Goal: Navigation & Orientation: Find specific page/section

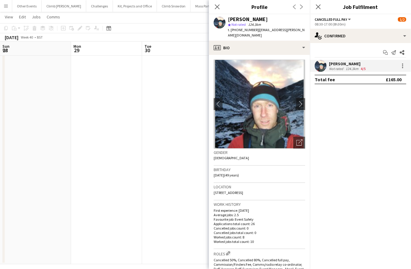
scroll to position [0, 142]
click at [218, 7] on icon "Close pop-in" at bounding box center [217, 7] width 6 height 6
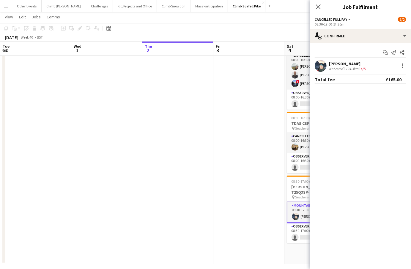
click at [256, 104] on app-date-cell at bounding box center [248, 144] width 71 height 241
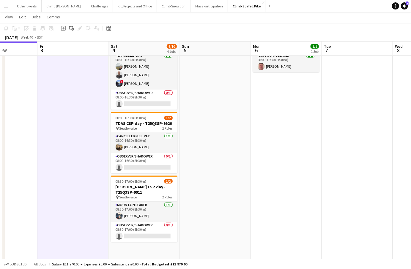
drag, startPoint x: 84, startPoint y: 144, endPoint x: 78, endPoint y: 144, distance: 6.2
click at [78, 144] on app-calendar-viewport "Tue 30 Wed 1 Thu 2 Fri 3 Sat 4 6/10 4 Jobs Sun 5 Mon 6 1/1 1 Job Tue 7 Wed 8 Th…" at bounding box center [205, 74] width 411 height 371
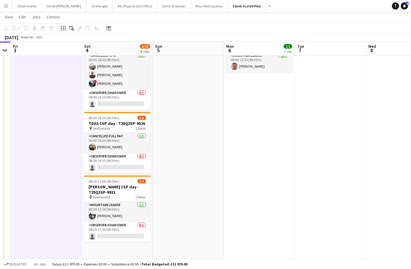
drag, startPoint x: 292, startPoint y: 106, endPoint x: 200, endPoint y: 69, distance: 98.9
click at [266, 107] on app-calendar-viewport "Tue 30 Wed 1 Thu 2 Fri 3 Sat 4 6/10 4 Jobs Sun 5 Mon 6 1/1 1 Job Tue 7 Wed 8 Th…" at bounding box center [205, 74] width 411 height 371
click at [8, 7] on app-icon "Menu" at bounding box center [6, 6] width 5 height 5
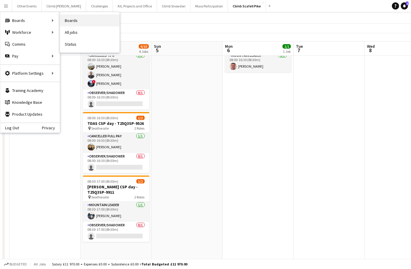
click at [84, 21] on link "Boards" at bounding box center [89, 21] width 59 height 12
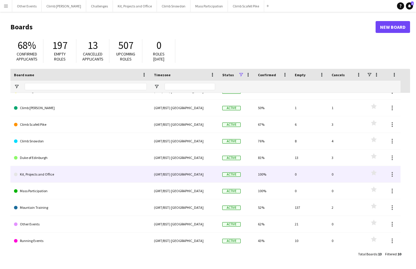
scroll to position [10, 0]
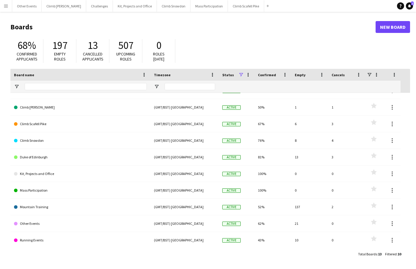
click at [228, 33] on header "Boards New Board" at bounding box center [210, 27] width 400 height 18
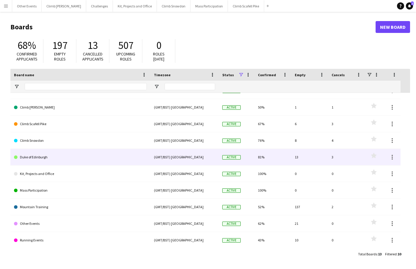
click at [51, 158] on link "Duke of Edinburgh" at bounding box center [80, 157] width 133 height 17
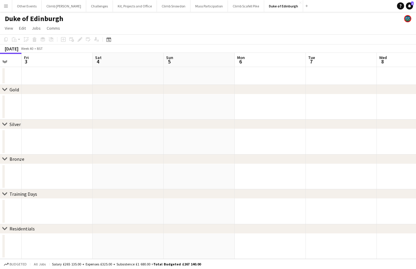
scroll to position [0, 195]
drag, startPoint x: 332, startPoint y: 108, endPoint x: 149, endPoint y: 130, distance: 184.6
click at [148, 130] on app-calendar-viewport "Mon 29 Tue 30 Wed 1 Thu 2 Fri 3 Sat 4 Sun 5 Mon 6 Tue 7 Wed 8 Thu 9" at bounding box center [208, 156] width 416 height 206
click at [299, 2] on app-icon "Close" at bounding box center [300, 2] width 2 height 2
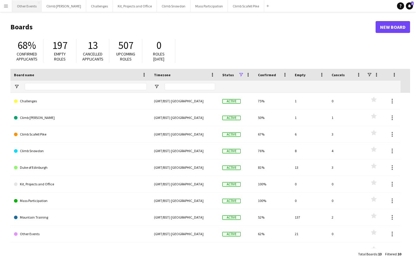
click at [28, 5] on button "Other Events Close" at bounding box center [26, 6] width 29 height 12
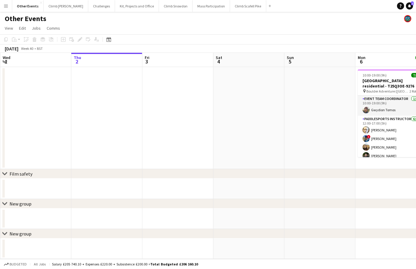
scroll to position [0, 250]
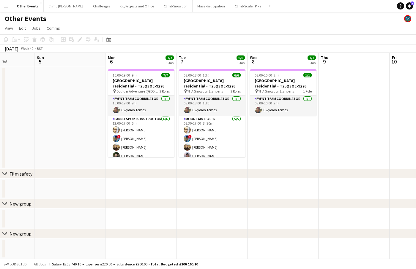
drag, startPoint x: 312, startPoint y: 134, endPoint x: 63, endPoint y: 156, distance: 250.5
click at [63, 156] on app-calendar-viewport "Wed 1 Thu 2 Fri 3 Sat 4 Sun 5 Mon 6 7/7 1 Job Tue 7 6/6 1 Job Wed 8 1/1 1 Job T…" at bounding box center [208, 156] width 416 height 206
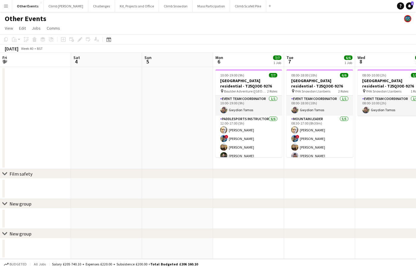
scroll to position [0, 142]
drag, startPoint x: 136, startPoint y: 187, endPoint x: 218, endPoint y: 180, distance: 82.3
click at [218, 180] on app-calendar-viewport "Wed 1 Thu 2 Fri 3 Sat 4 Sun 5 Mon 6 7/7 1 Job Tue 7 6/6 1 Job Wed 8 1/1 1 Job T…" at bounding box center [208, 156] width 416 height 206
